Goal: Task Accomplishment & Management: Manage account settings

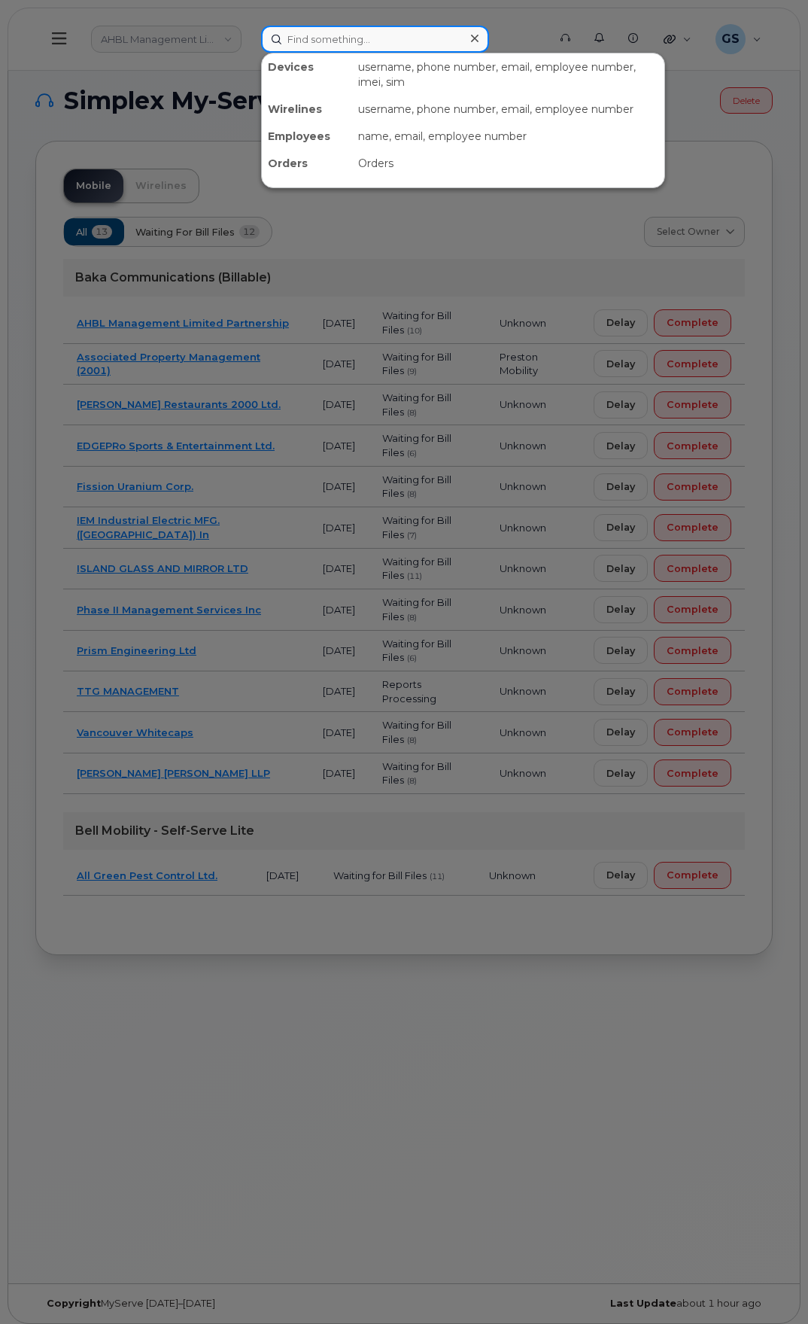
click at [400, 35] on input at bounding box center [375, 39] width 228 height 27
paste input "(604) 619-2580"
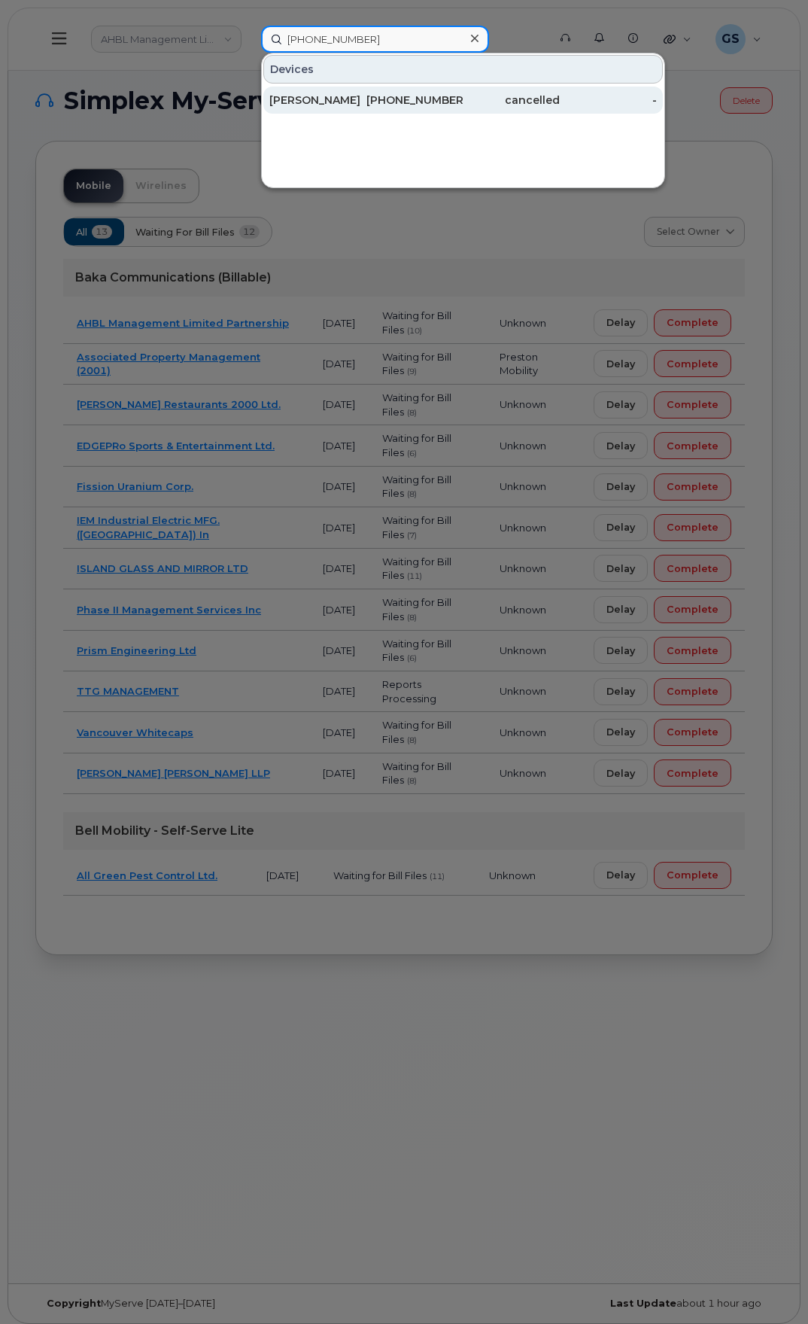
type input "(604) 619-2580"
click at [409, 98] on div "604-619-2580" at bounding box center [415, 100] width 97 height 15
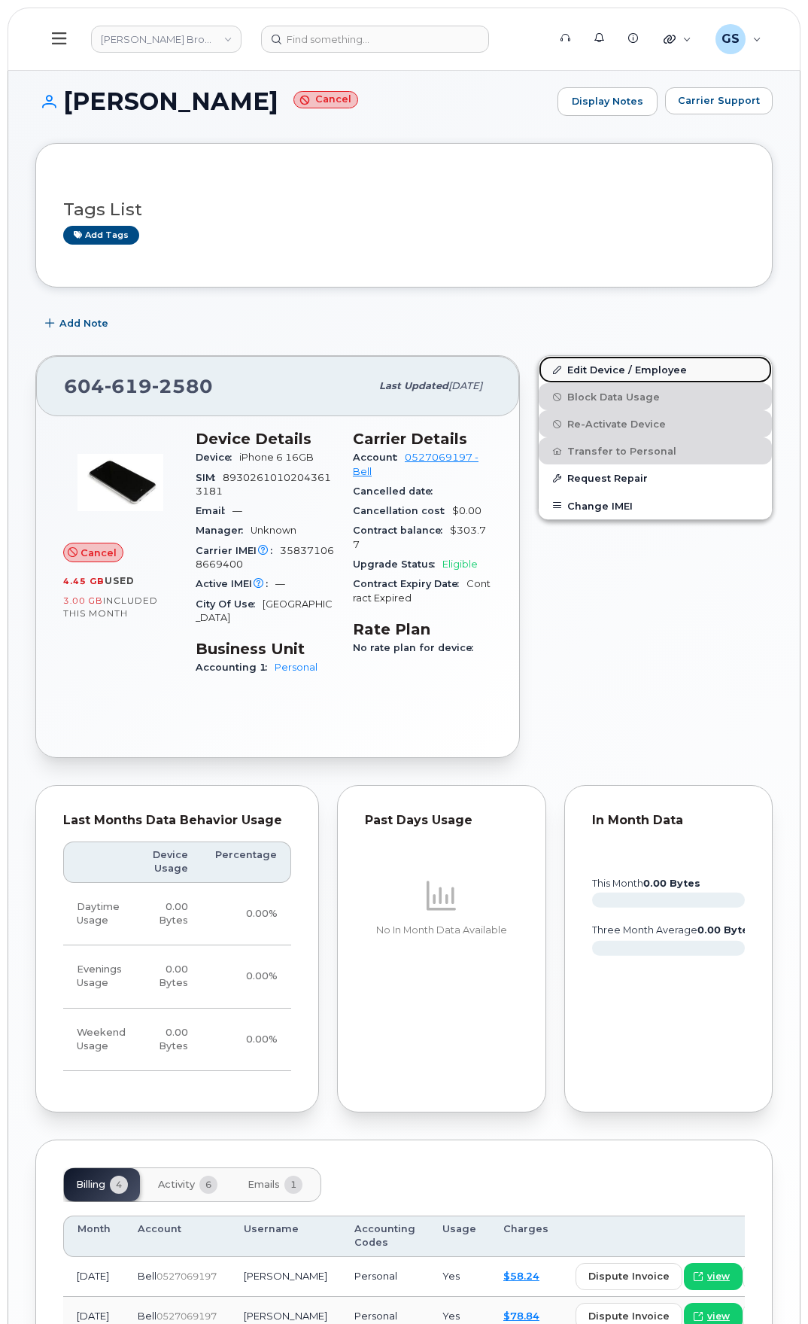
click at [664, 370] on link "Edit Device / Employee" at bounding box center [655, 369] width 233 height 27
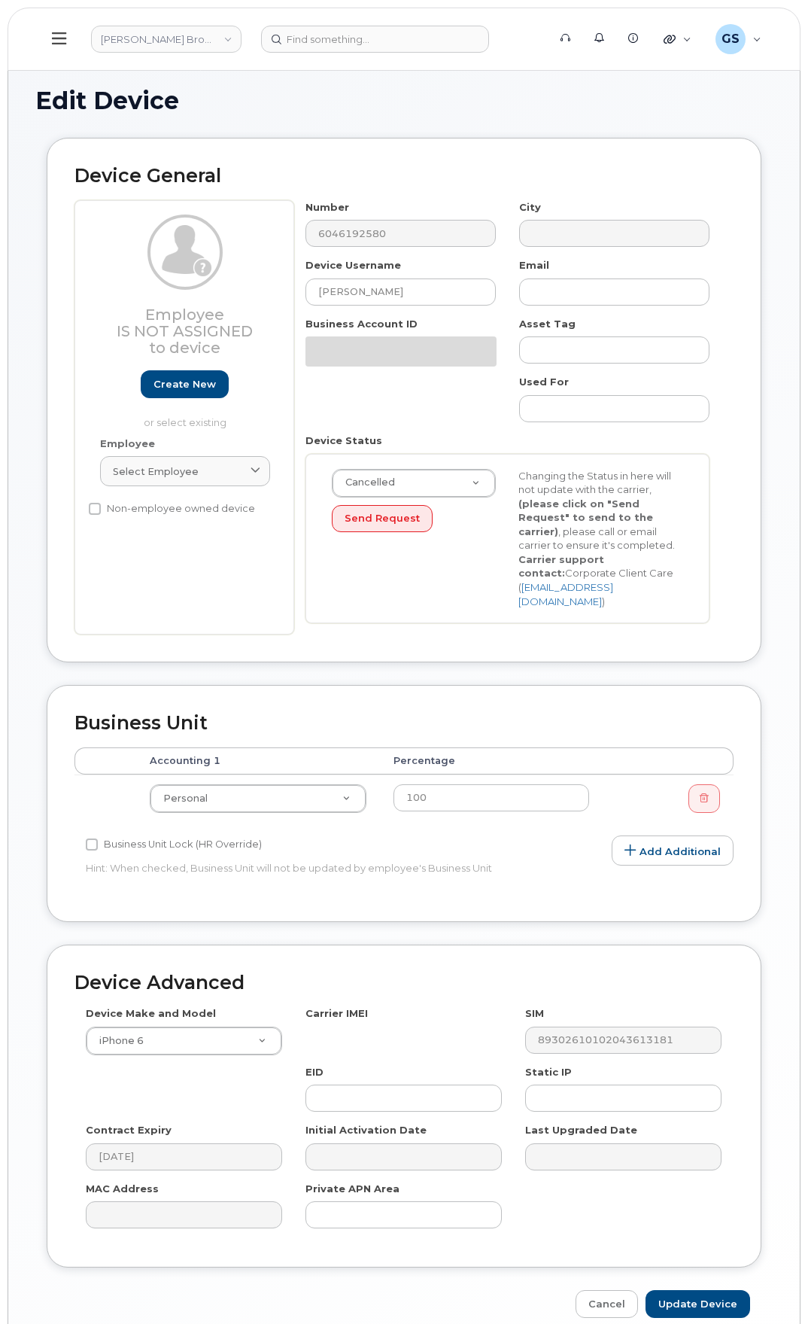
select select "25241"
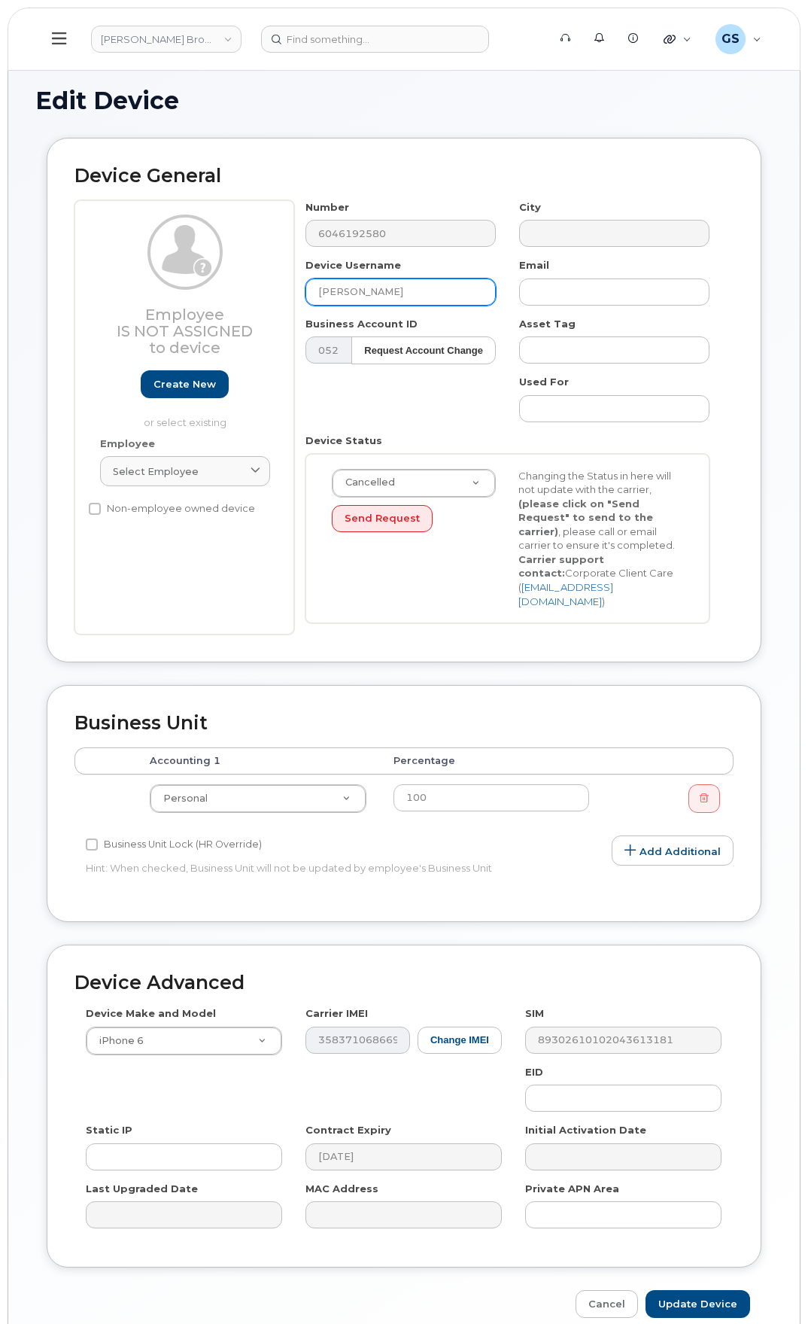
click at [341, 291] on input "Micahel Erez" at bounding box center [401, 292] width 190 height 27
type input "[PERSON_NAME]"
click at [0, 364] on body "Odlum Brown Support Alerts Knowledge Base Quicklinks Suspend / Cancel Device Ch…" at bounding box center [404, 696] width 808 height 1393
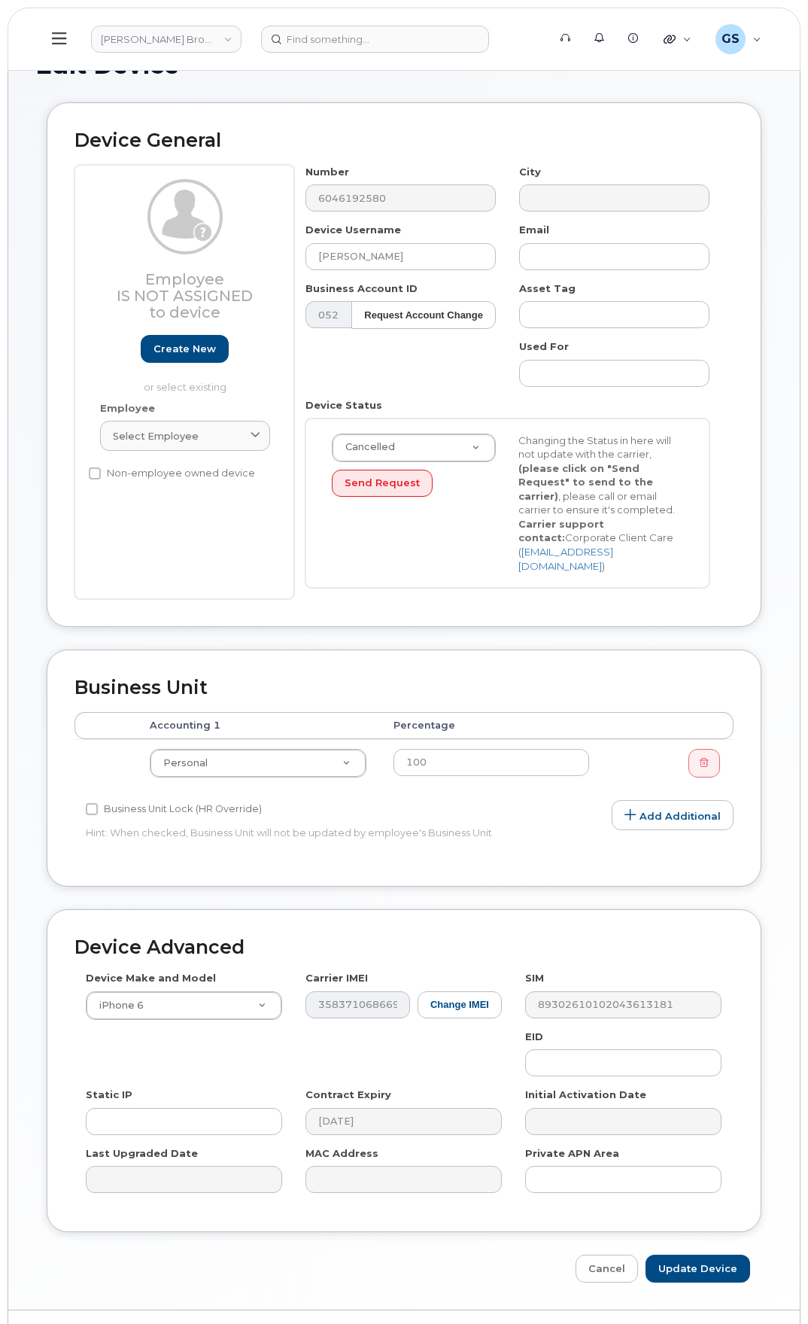
scroll to position [55, 0]
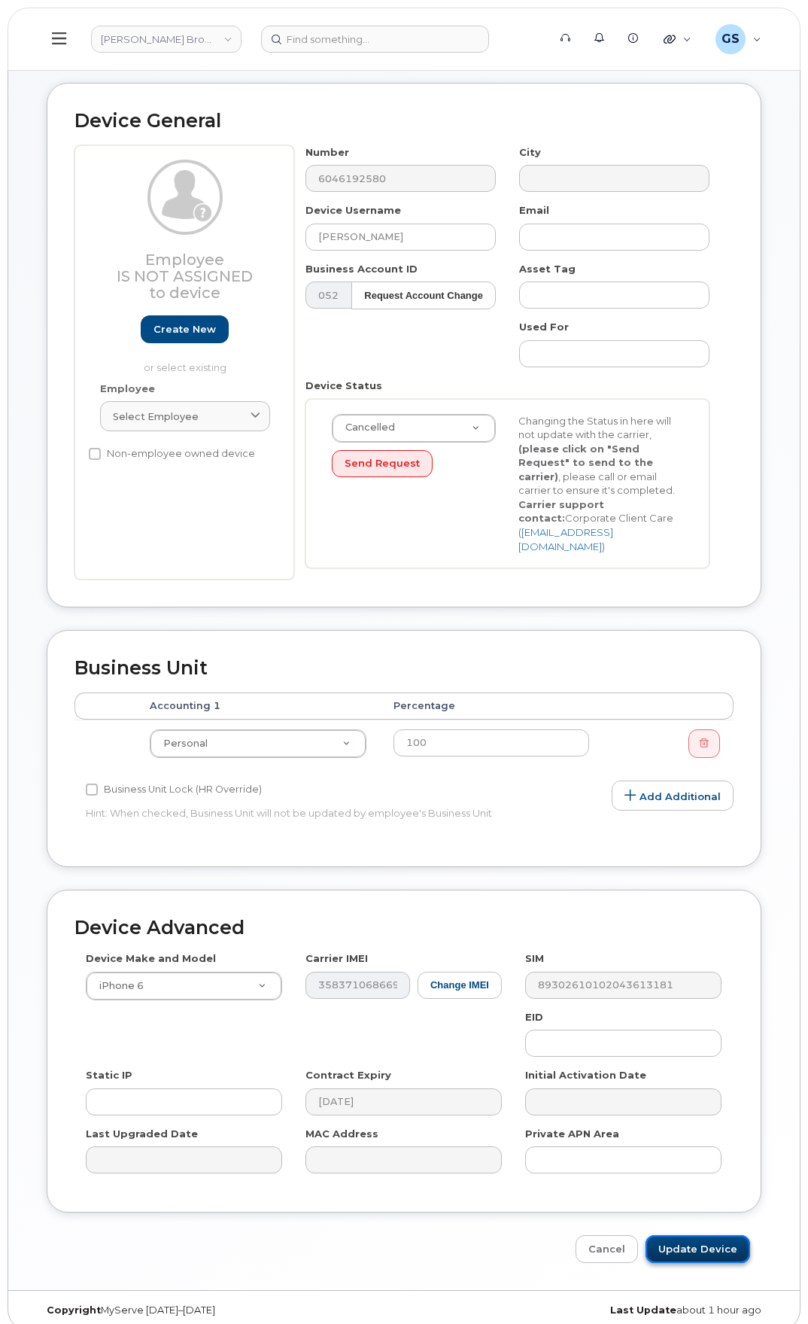
click at [734, 1248] on input "Update Device" at bounding box center [698, 1249] width 105 height 28
type input "Saving..."
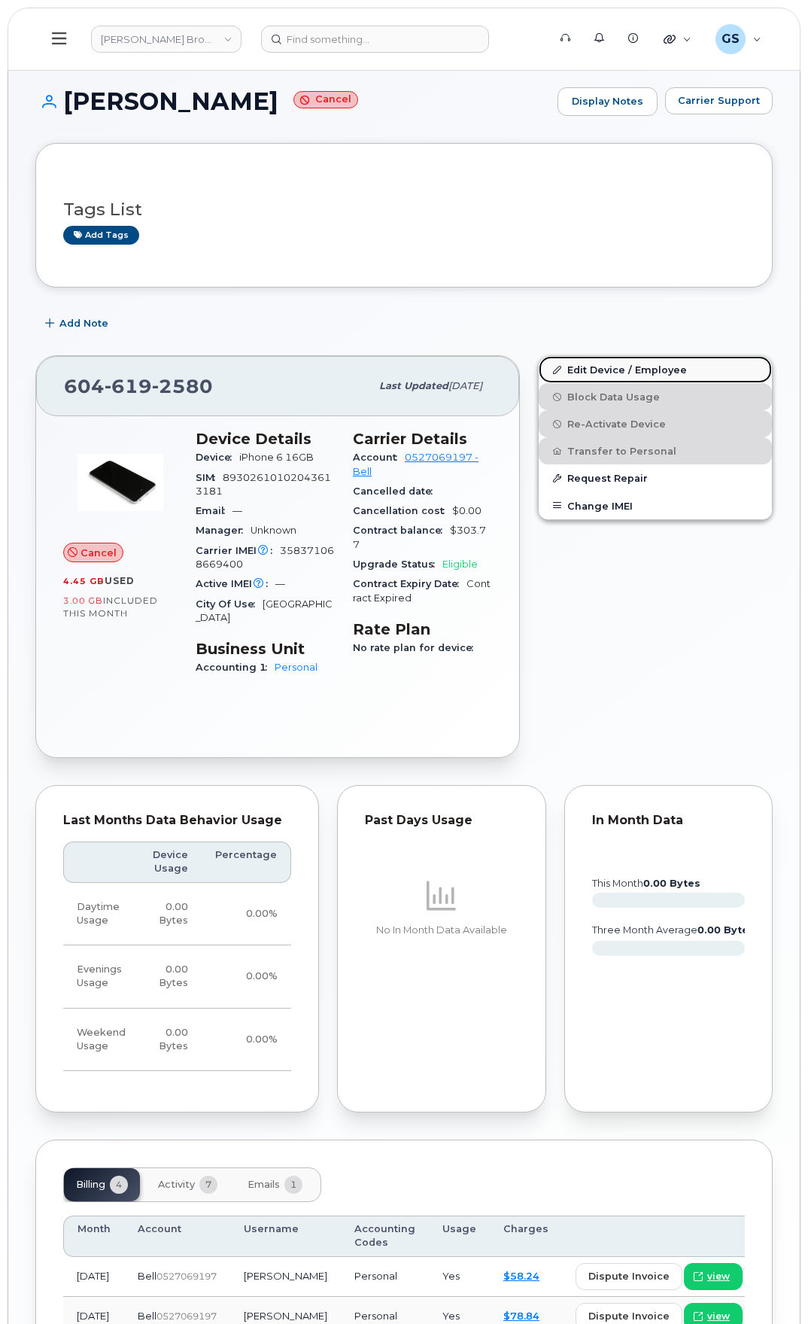
click at [654, 377] on link "Edit Device / Employee" at bounding box center [655, 369] width 233 height 27
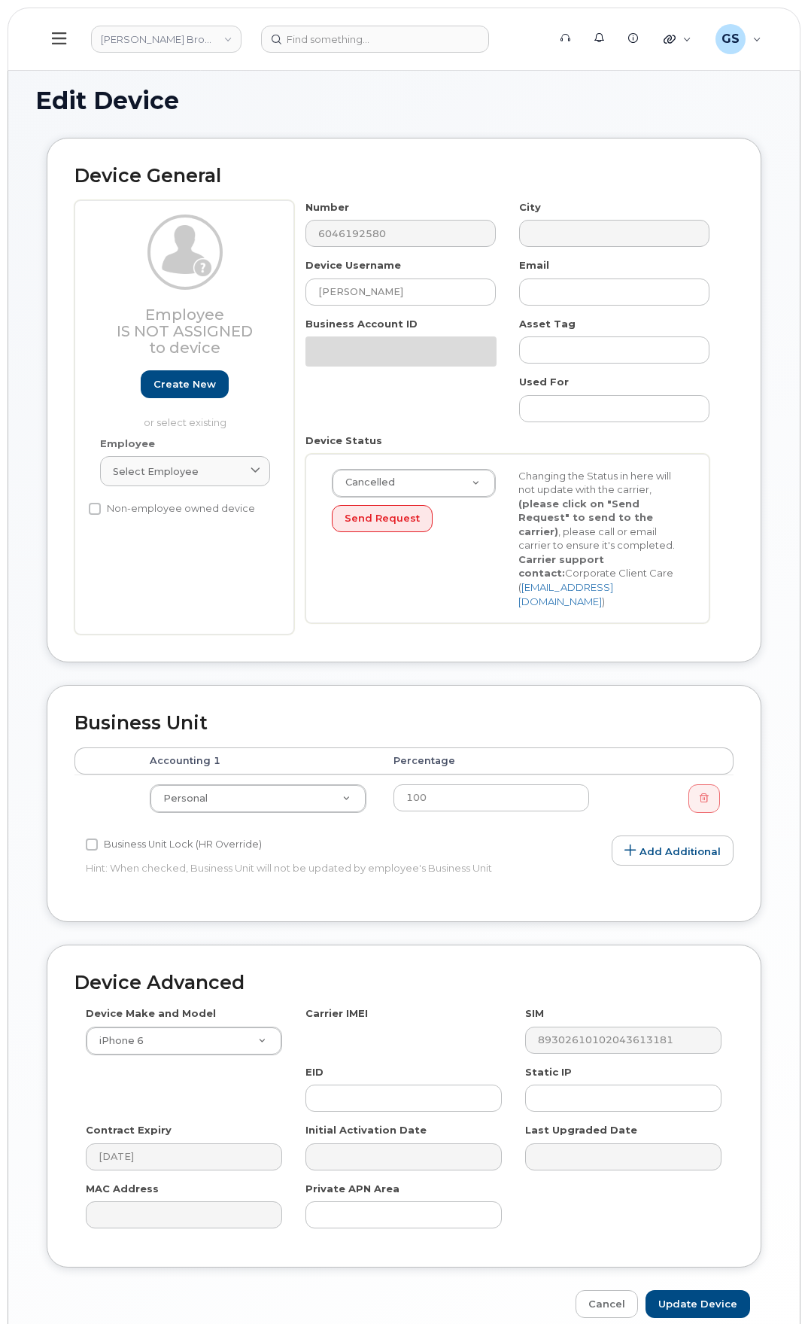
select select "25241"
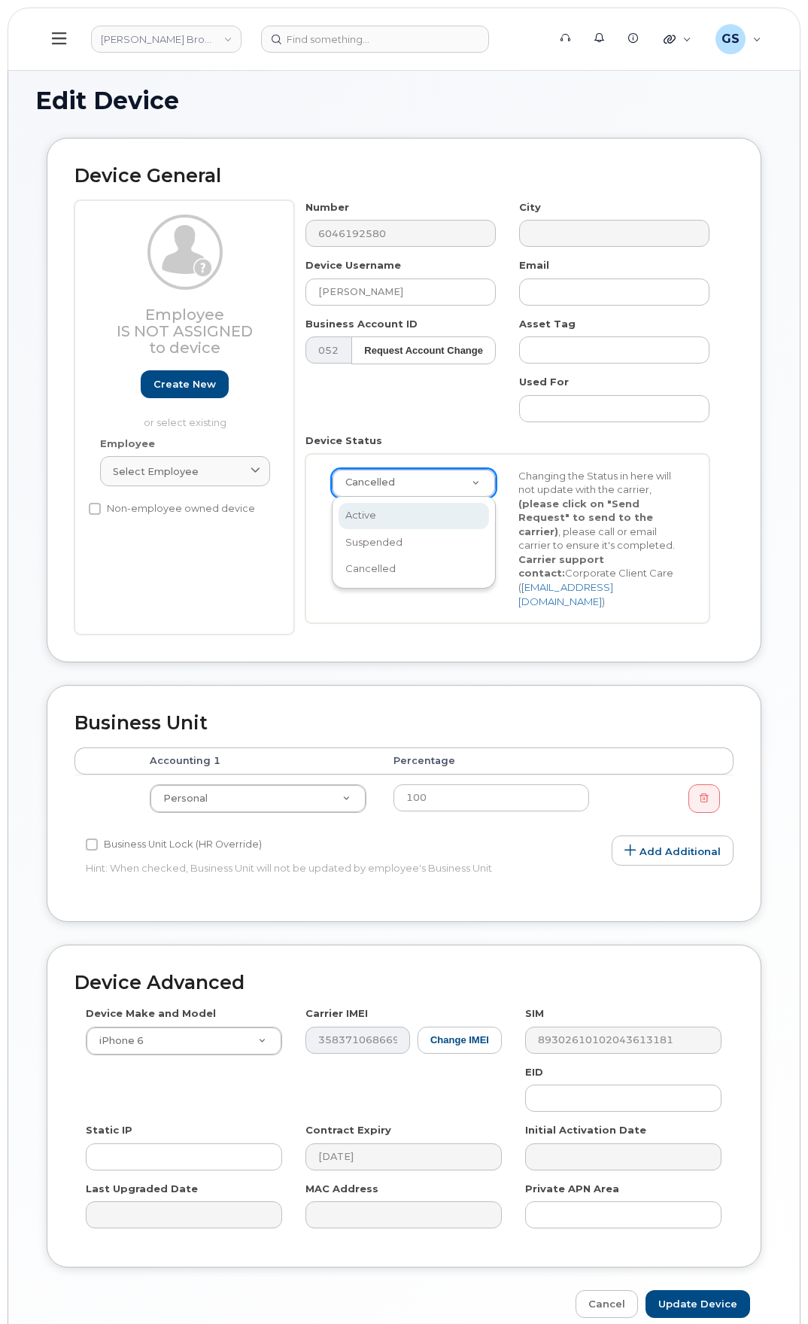
select select "active"
click at [741, 1290] on input "Update Device" at bounding box center [698, 1304] width 105 height 28
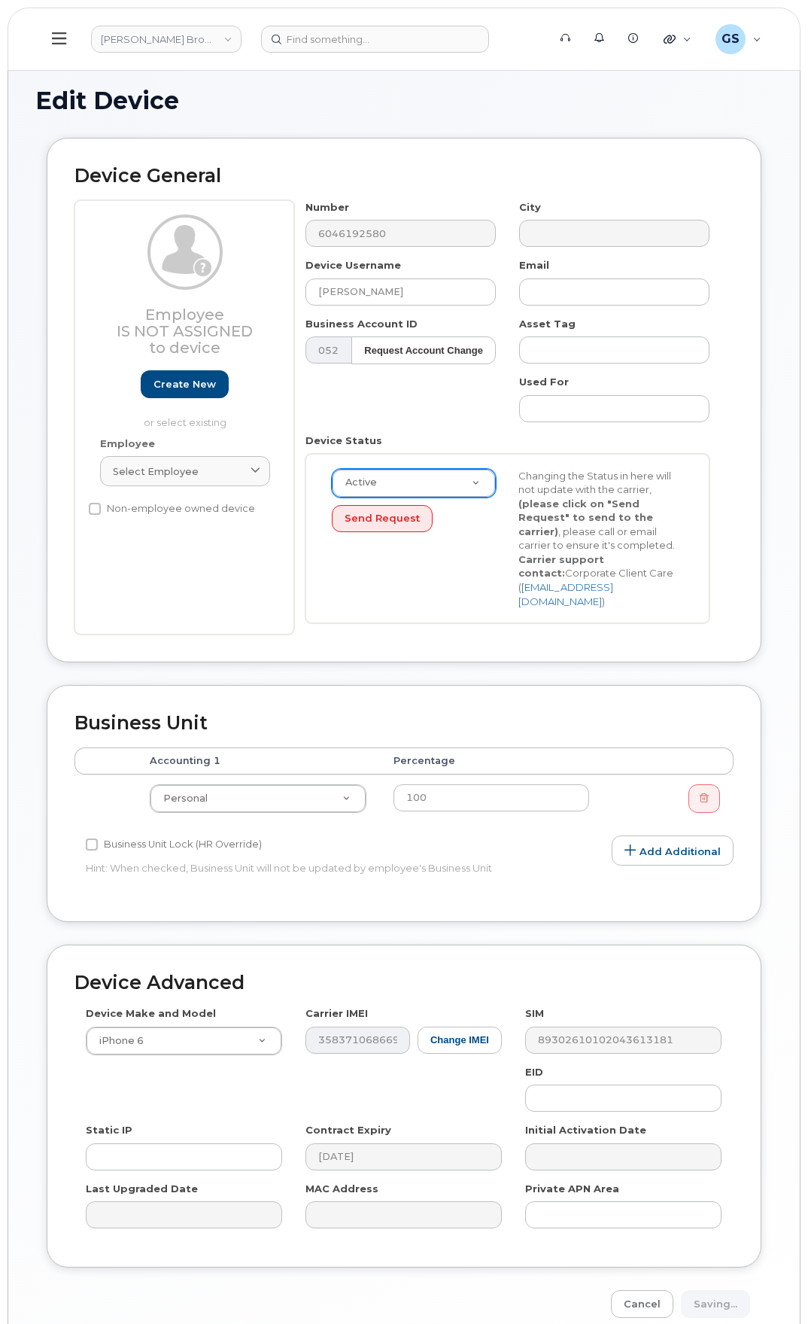
type input "Saving..."
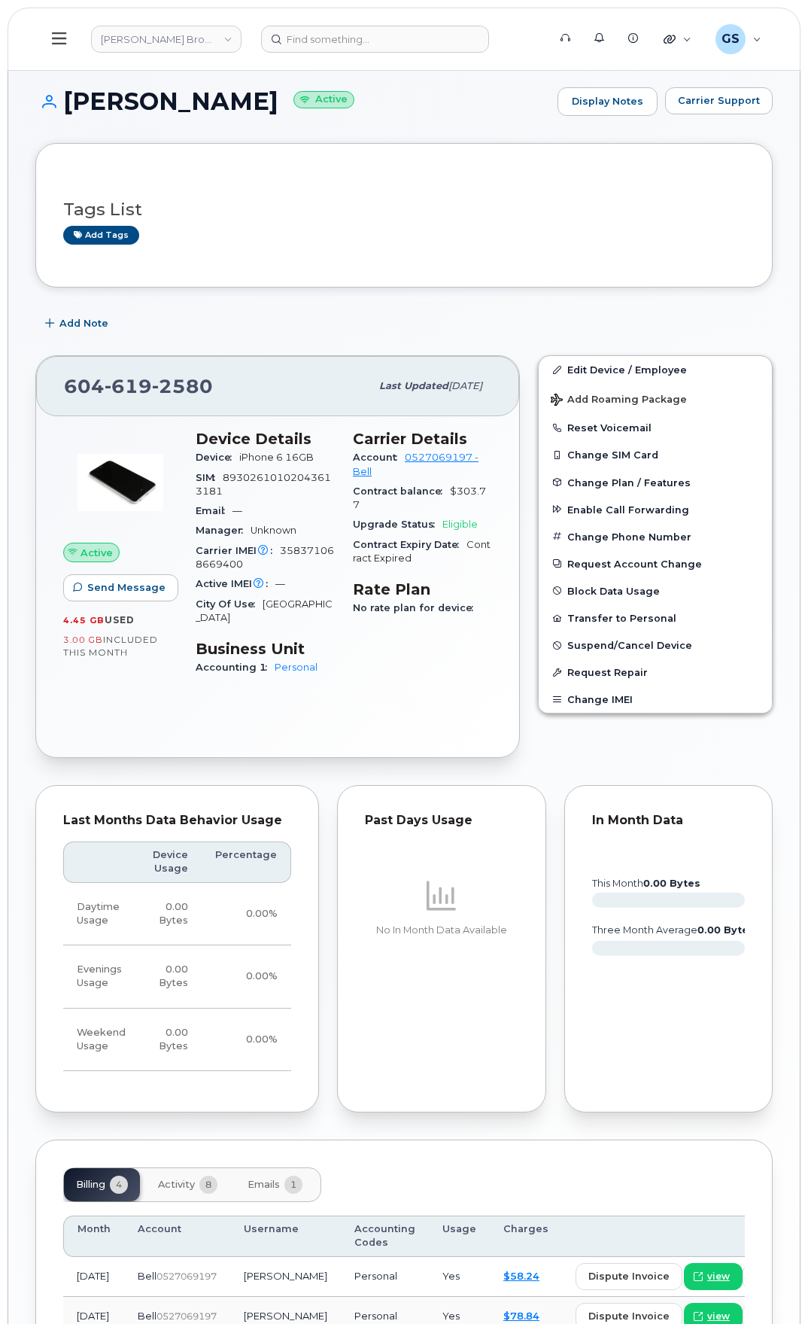
click at [65, 29] on button at bounding box center [59, 39] width 48 height 44
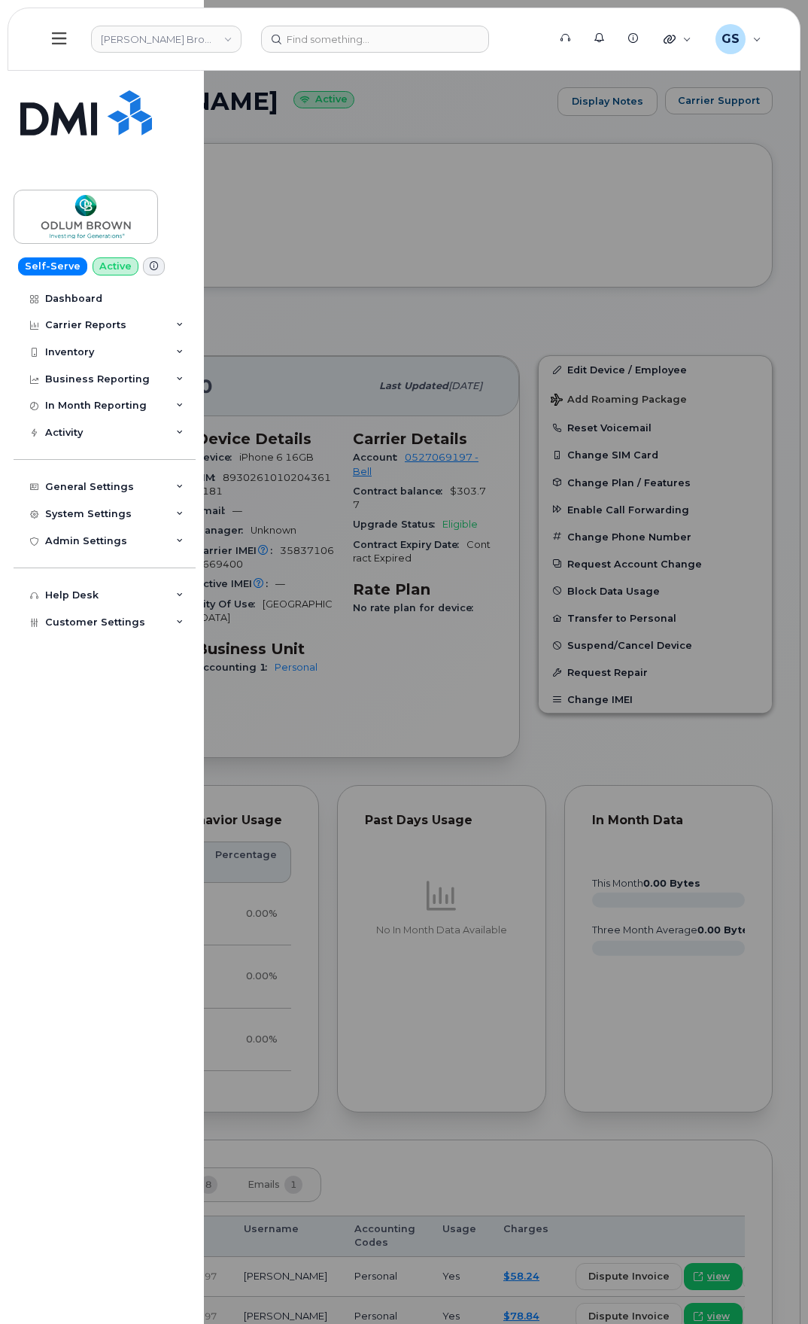
click at [65, 29] on button at bounding box center [59, 39] width 48 height 44
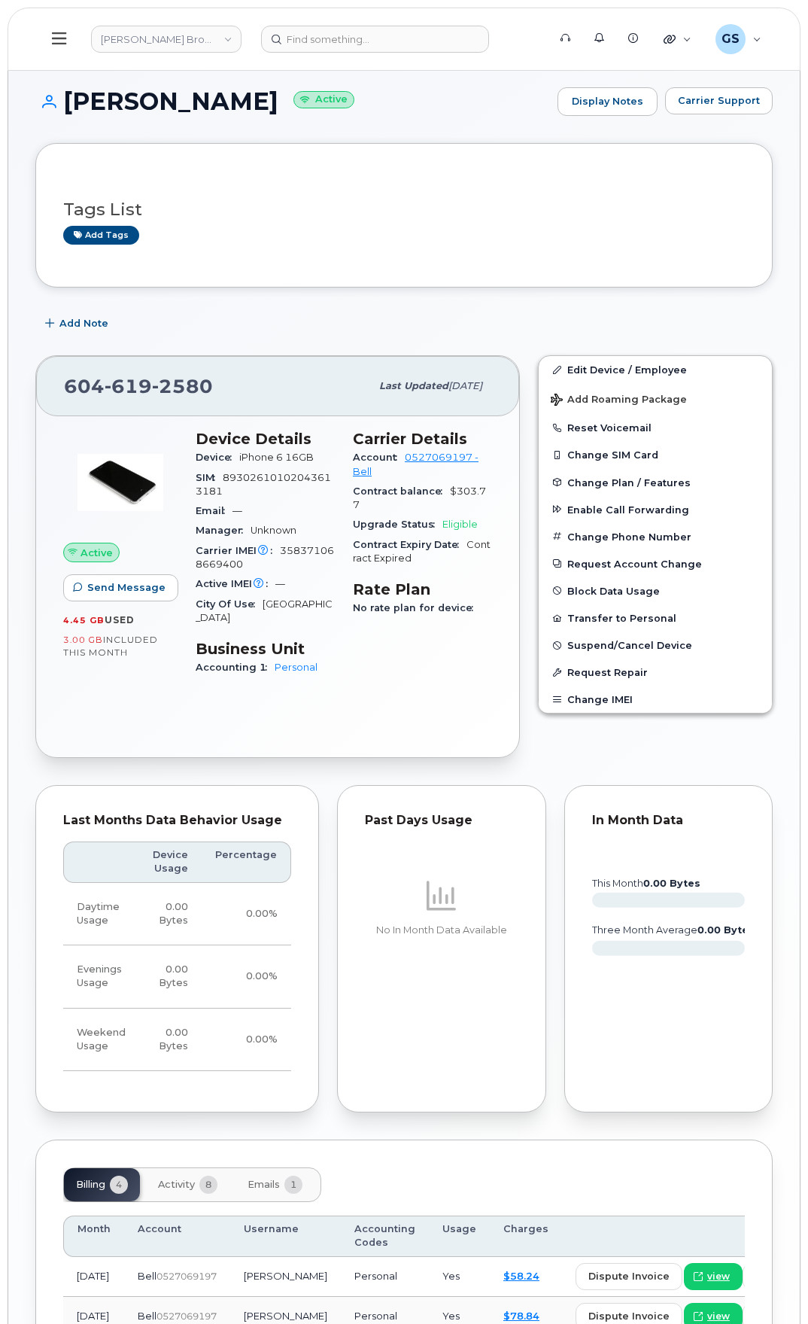
click at [266, 238] on div "Add tags" at bounding box center [398, 235] width 670 height 19
click at [318, 586] on div "Active IMEI Active IMEI is refreshed daily with a delay of up to 48 hours follo…" at bounding box center [265, 584] width 139 height 20
click at [312, 580] on div "Active IMEI Active IMEI is refreshed daily with a delay of up to 48 hours follo…" at bounding box center [265, 584] width 139 height 20
